Goal: Book appointment/travel/reservation

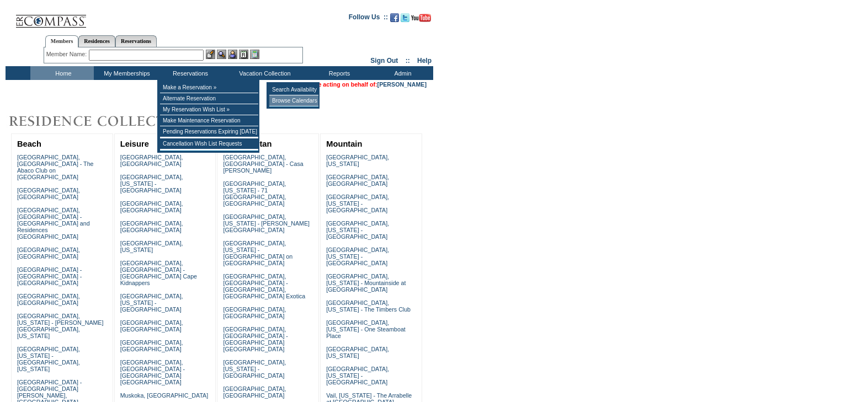
click at [285, 104] on td "Browse Calendars" at bounding box center [293, 100] width 49 height 11
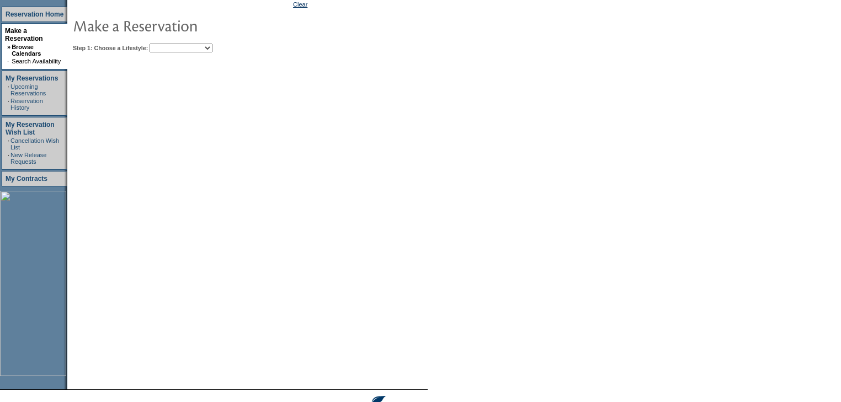
scroll to position [177, 0]
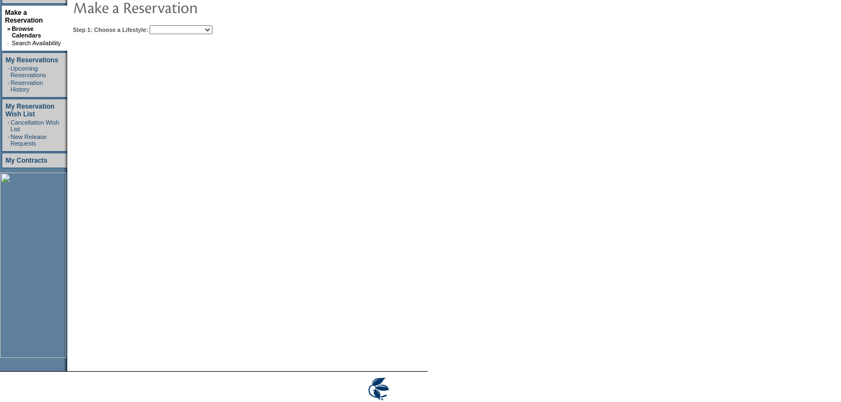
click at [212, 31] on select "Beach Leisure Metropolitan Mountain OIAL for Adventure OIAL for Couples OIAL fo…" at bounding box center [181, 29] width 63 height 9
click at [168, 25] on select "Beach Leisure Metropolitan Mountain OIAL for Adventure OIAL for Couples OIAL fo…" at bounding box center [181, 29] width 63 height 9
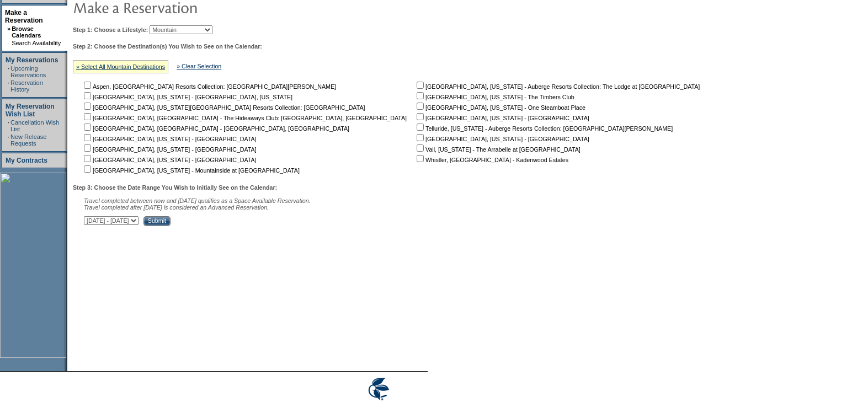
click at [212, 30] on select "Beach Leisure Metropolitan Mountain OIAL for Adventure OIAL for Couples OIAL fo…" at bounding box center [181, 29] width 63 height 9
select select "Metropolitan"
click at [168, 25] on select "Beach Leisure Metropolitan Mountain OIAL for Adventure OIAL for Couples OIAL fo…" at bounding box center [181, 29] width 63 height 9
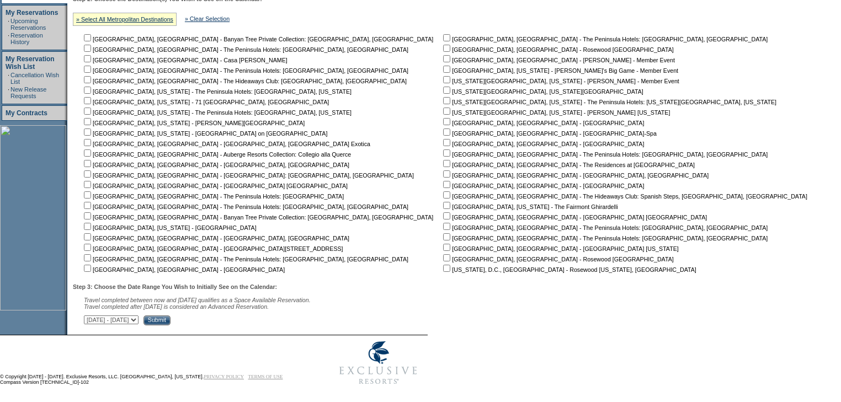
scroll to position [232, 0]
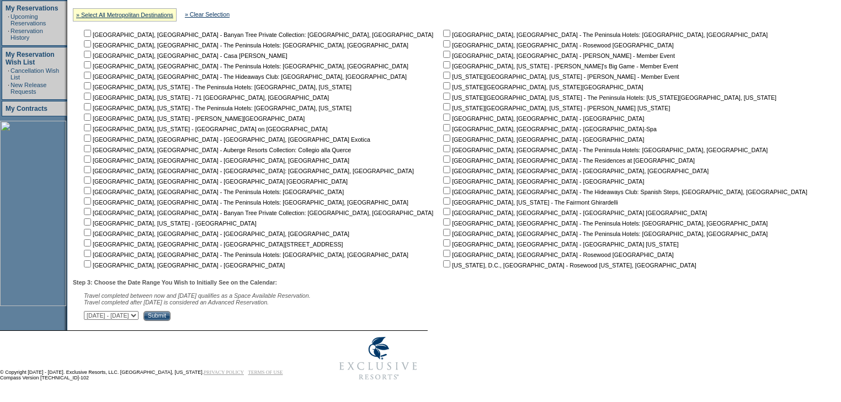
click at [443, 114] on input "checkbox" at bounding box center [446, 117] width 7 height 7
checkbox input "true"
click at [443, 124] on input "checkbox" at bounding box center [446, 127] width 7 height 7
checkbox input "true"
click at [443, 135] on input "checkbox" at bounding box center [446, 138] width 7 height 7
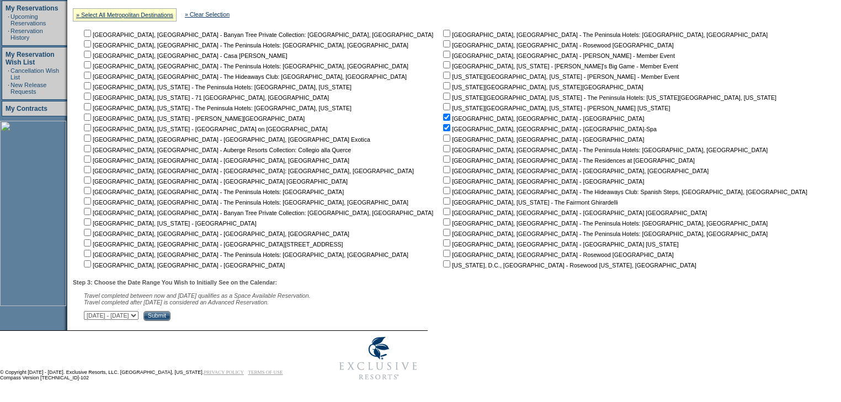
checkbox input "true"
click at [443, 157] on input "checkbox" at bounding box center [446, 159] width 7 height 7
checkbox input "true"
click at [91, 51] on input "checkbox" at bounding box center [87, 54] width 7 height 7
checkbox input "true"
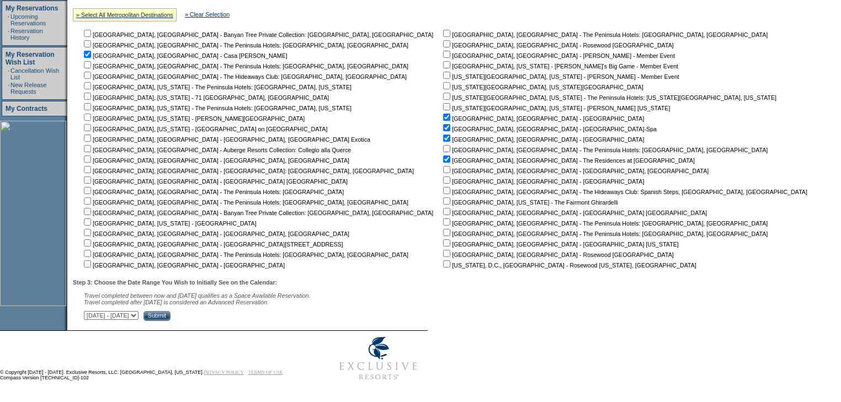
click at [91, 262] on input "checkbox" at bounding box center [87, 263] width 7 height 7
checkbox input "true"
click at [443, 40] on input "checkbox" at bounding box center [446, 43] width 7 height 7
checkbox input "true"
click at [443, 179] on input "checkbox" at bounding box center [446, 180] width 7 height 7
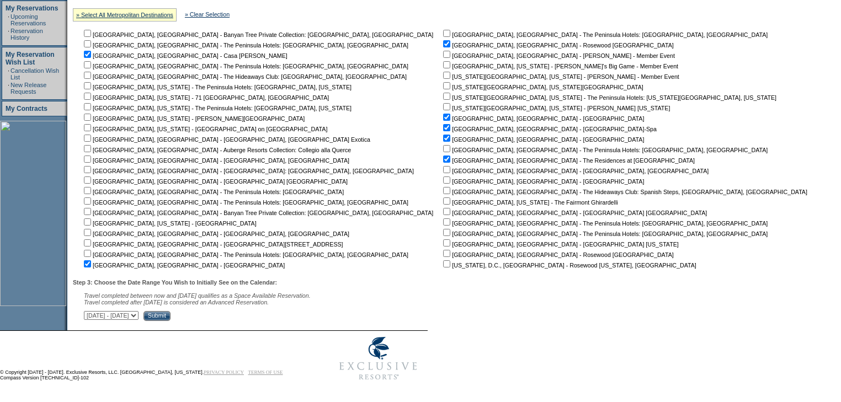
checkbox input "true"
click at [443, 251] on input "checkbox" at bounding box center [446, 253] width 7 height 7
checkbox input "true"
click at [139, 317] on select "[DATE] - [DATE] [DATE] - [DATE] [DATE] - [DATE] [DATE] - [DATE] [DATE] - [DATE]…" at bounding box center [111, 315] width 55 height 9
select select "[DATE]|[DATE]"
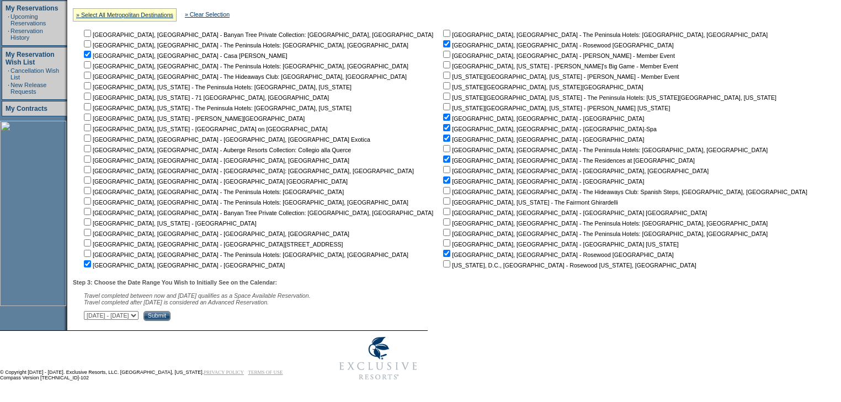
click at [89, 311] on select "[DATE] - [DATE] [DATE] - [DATE] [DATE] - [DATE] [DATE] - [DATE] [DATE] - [DATE]…" at bounding box center [111, 315] width 55 height 9
click at [171, 314] on input "Submit" at bounding box center [156, 316] width 27 height 10
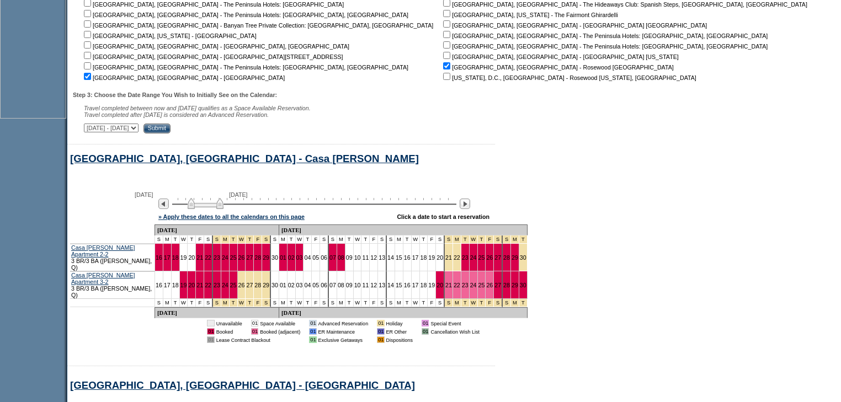
scroll to position [442, 0]
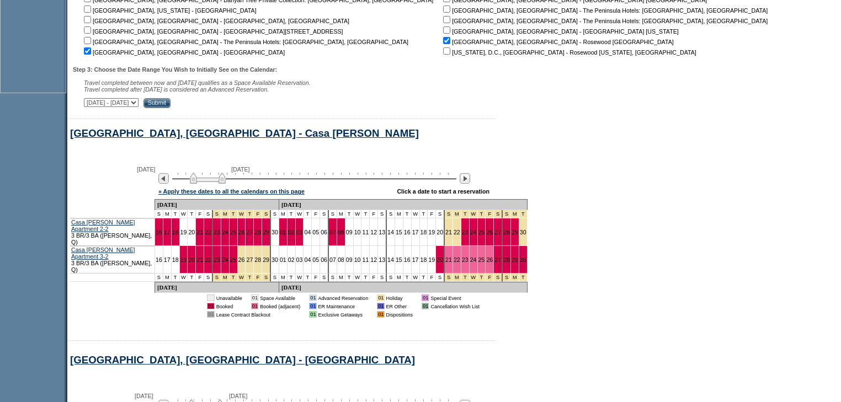
click at [212, 183] on img at bounding box center [208, 178] width 36 height 11
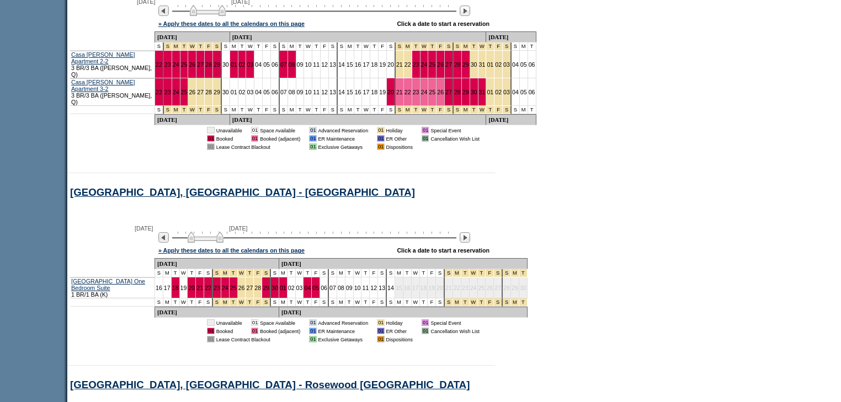
scroll to position [662, 0]
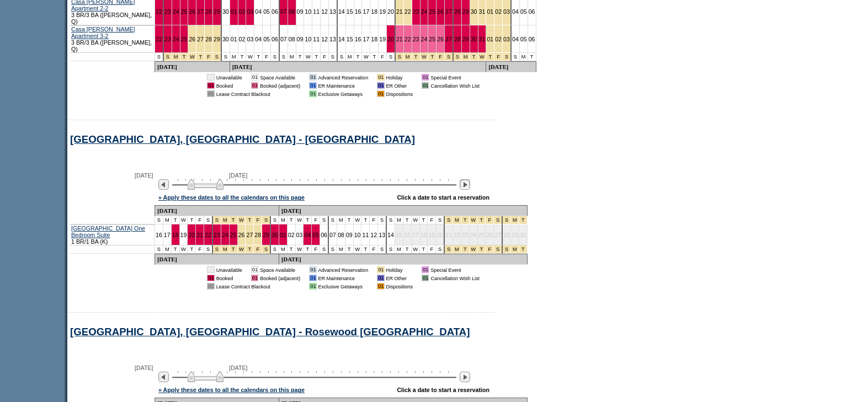
click at [470, 179] on img at bounding box center [465, 184] width 10 height 10
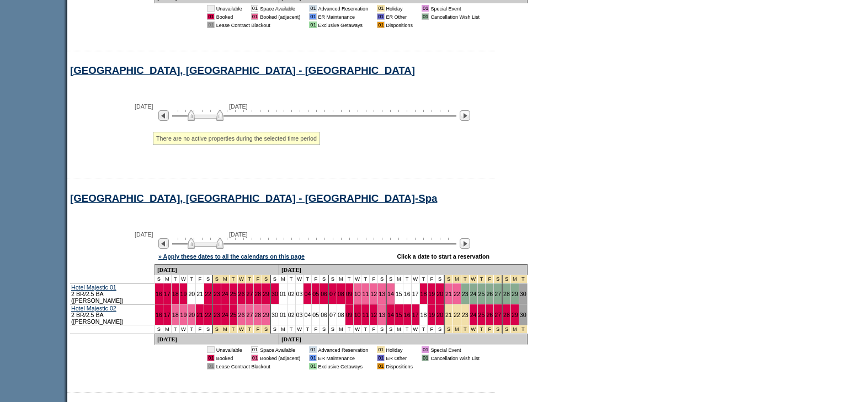
scroll to position [1060, 0]
click at [216, 238] on img at bounding box center [211, 242] width 36 height 11
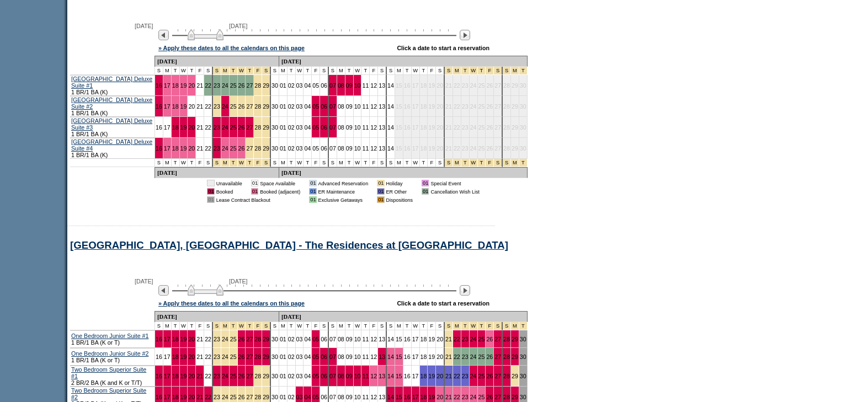
scroll to position [1545, 0]
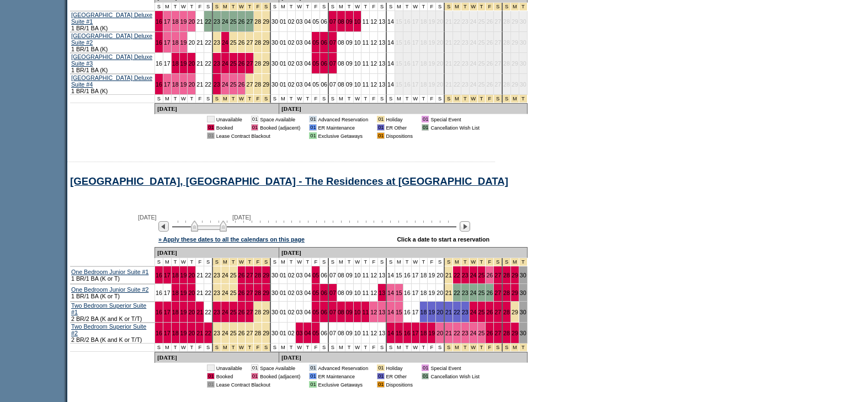
click at [226, 222] on img at bounding box center [209, 226] width 36 height 11
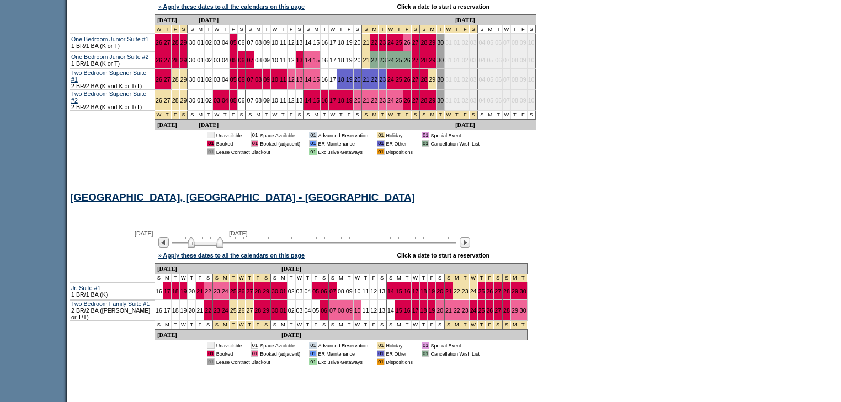
scroll to position [1854, 0]
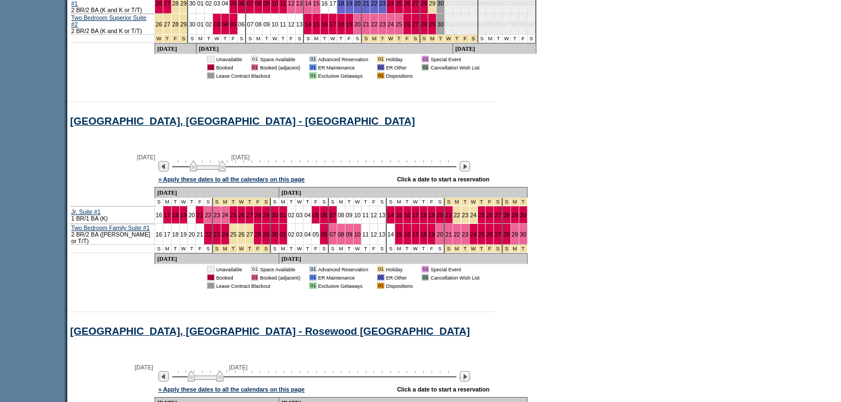
click at [205, 161] on img at bounding box center [208, 166] width 36 height 11
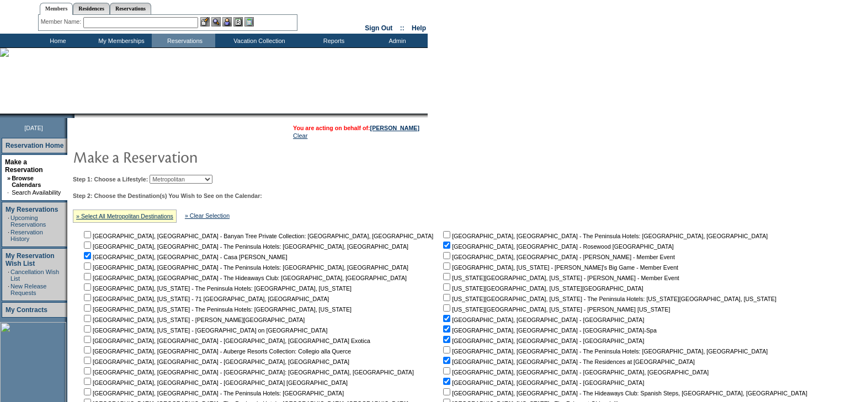
scroll to position [0, 0]
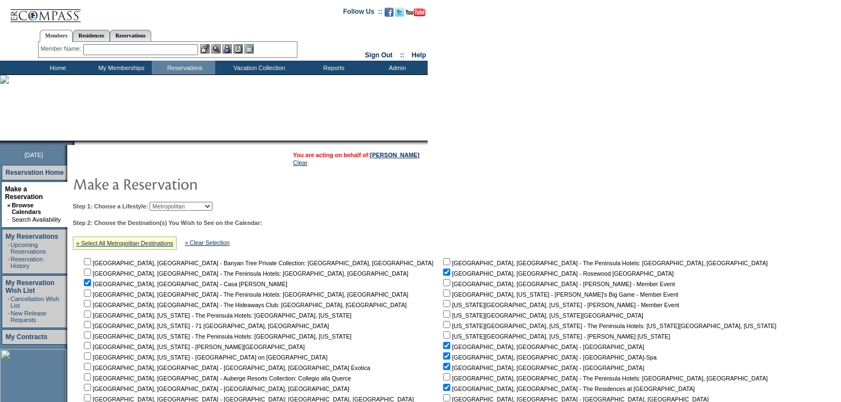
click at [212, 206] on select "Beach Leisure Metropolitan Mountain OIAL for Adventure OIAL for Couples OIAL fo…" at bounding box center [181, 206] width 63 height 9
select select "Leisure"
click at [168, 202] on select "Beach Leisure Metropolitan Mountain OIAL for Adventure OIAL for Couples OIAL fo…" at bounding box center [181, 206] width 63 height 9
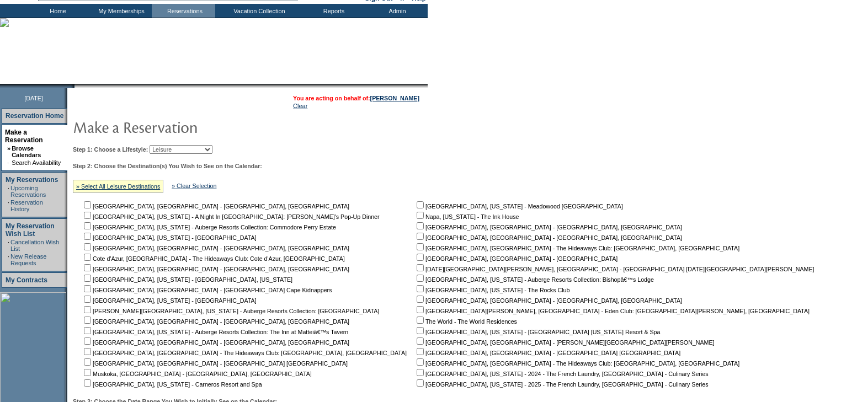
scroll to position [177, 0]
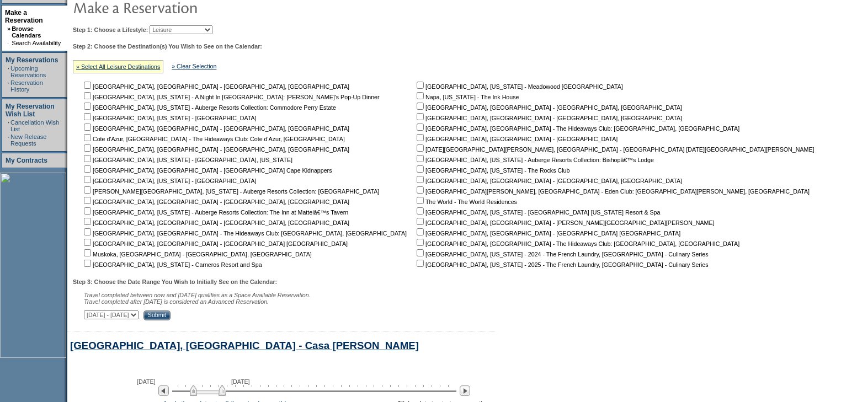
click at [417, 220] on input "checkbox" at bounding box center [420, 221] width 7 height 7
checkbox input "true"
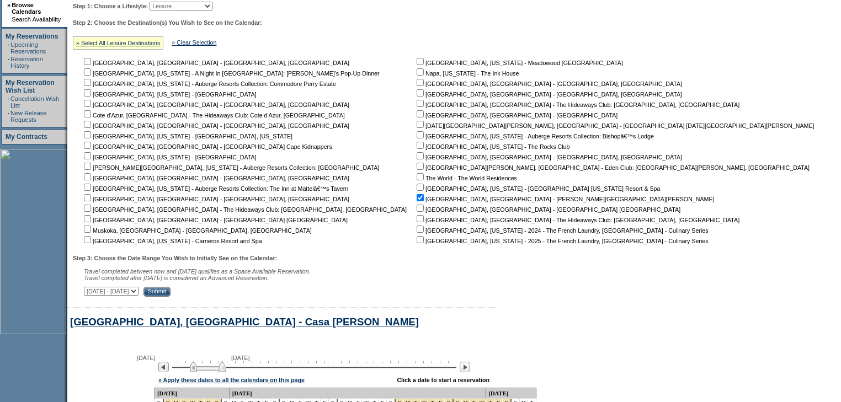
scroll to position [265, 0]
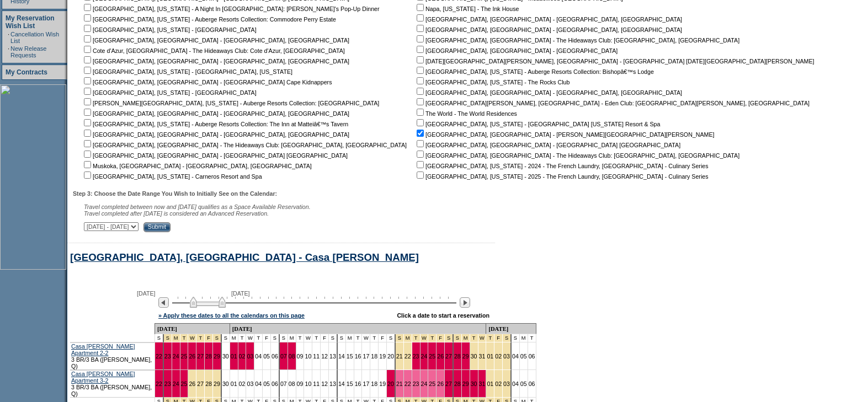
click at [171, 230] on input "Submit" at bounding box center [156, 227] width 27 height 10
